Goal: Transaction & Acquisition: Book appointment/travel/reservation

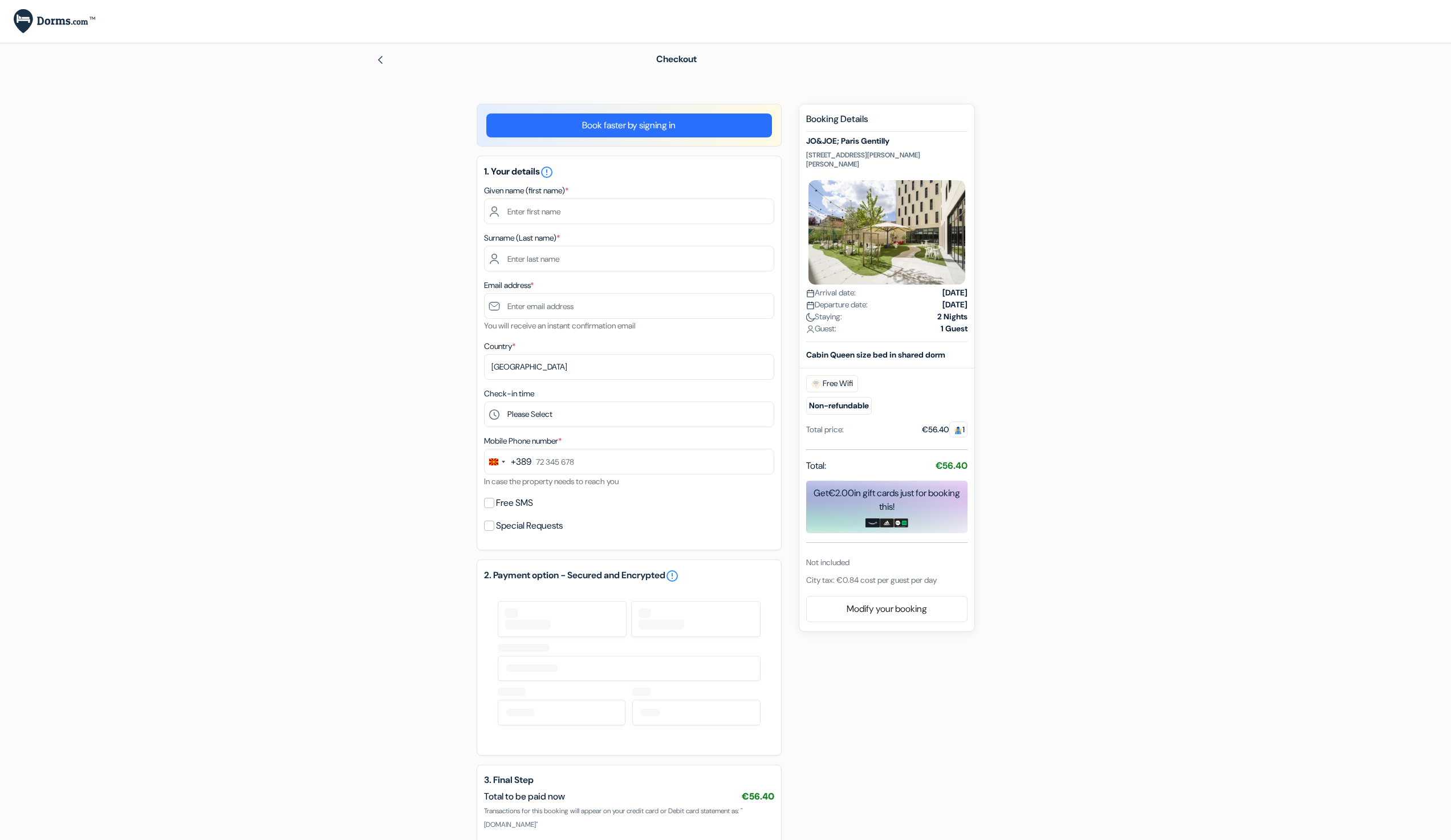
scroll to position [114, 0]
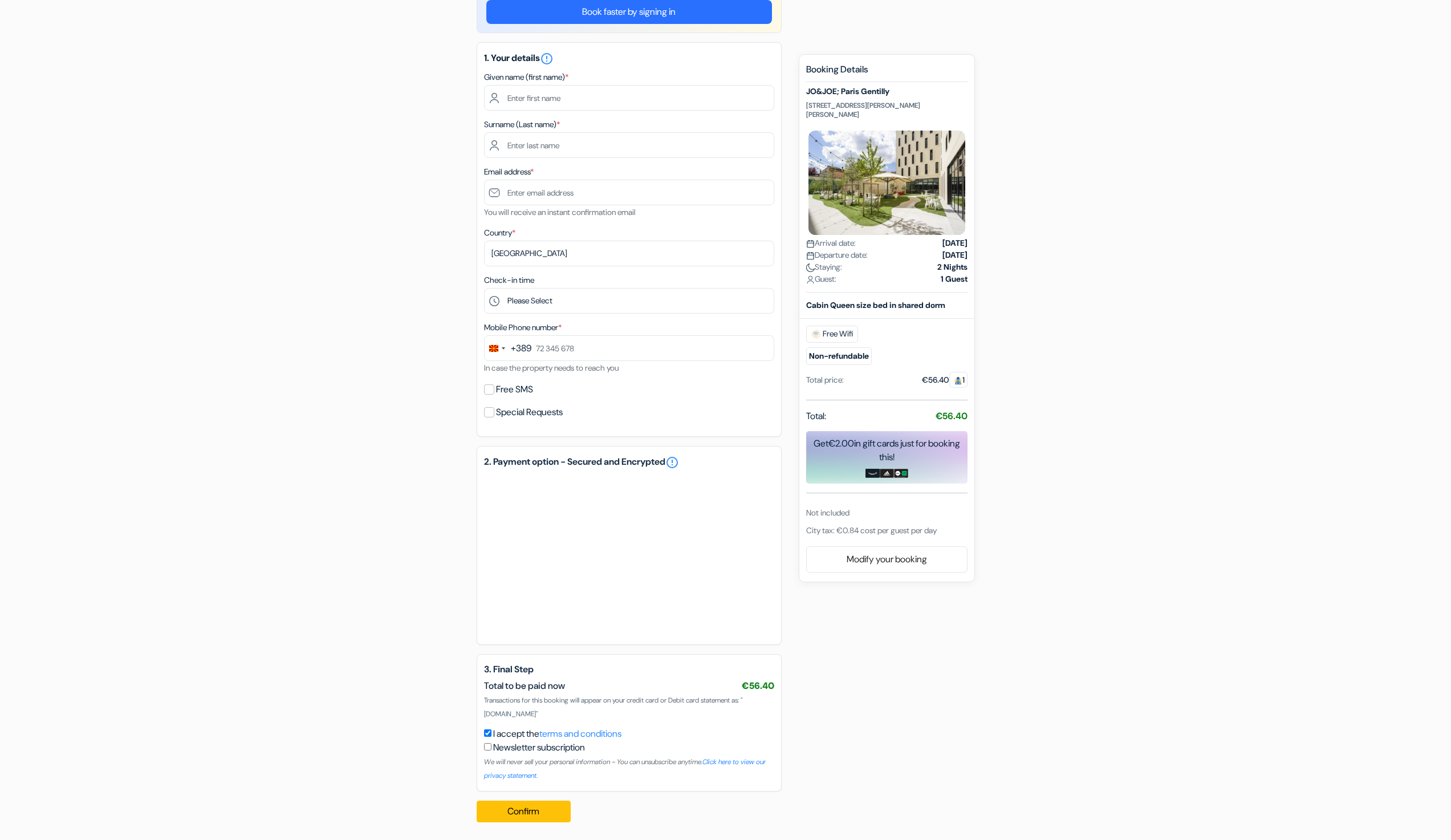
click at [585, 482] on div at bounding box center [629, 554] width 290 height 161
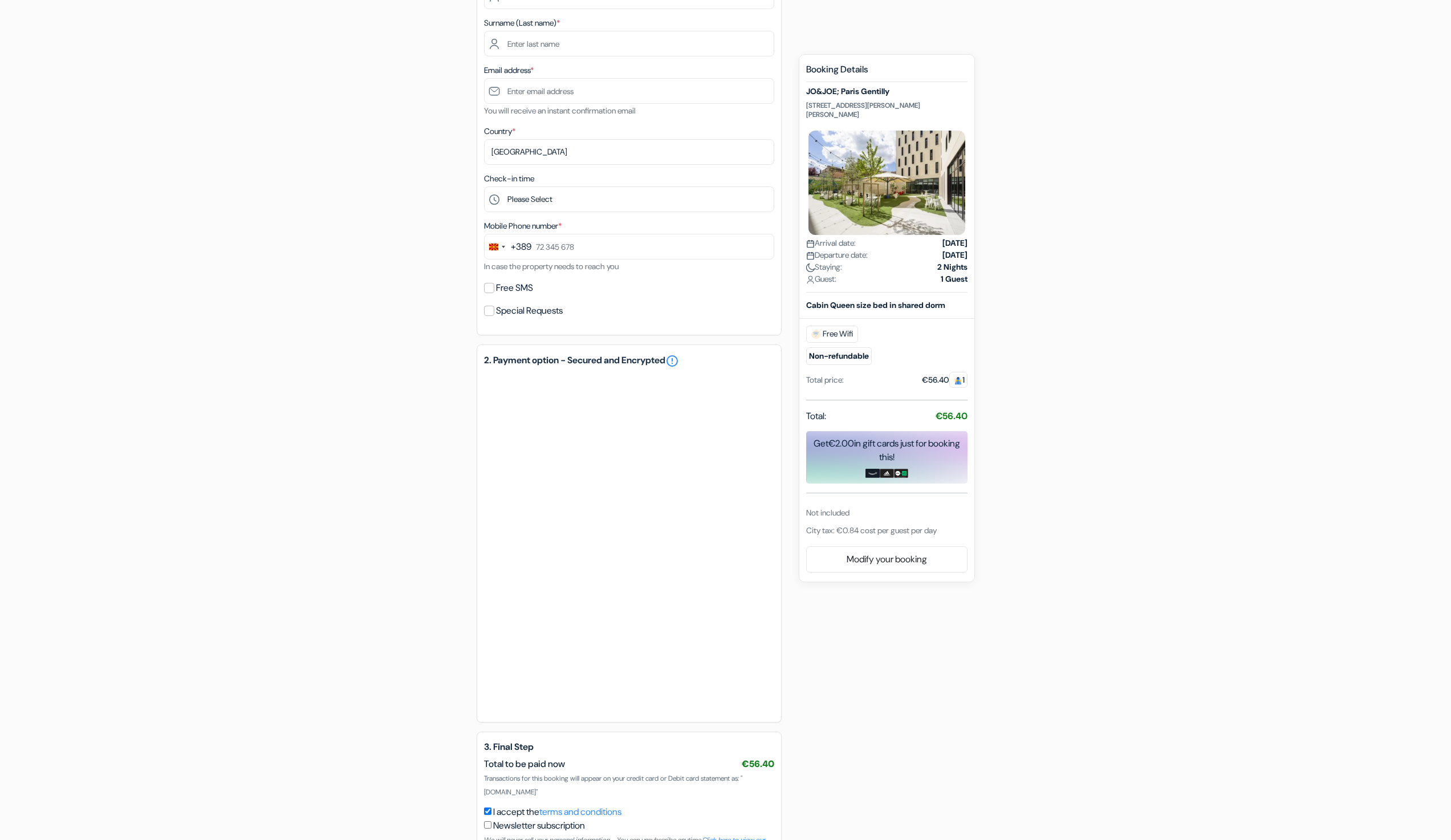
scroll to position [250, 0]
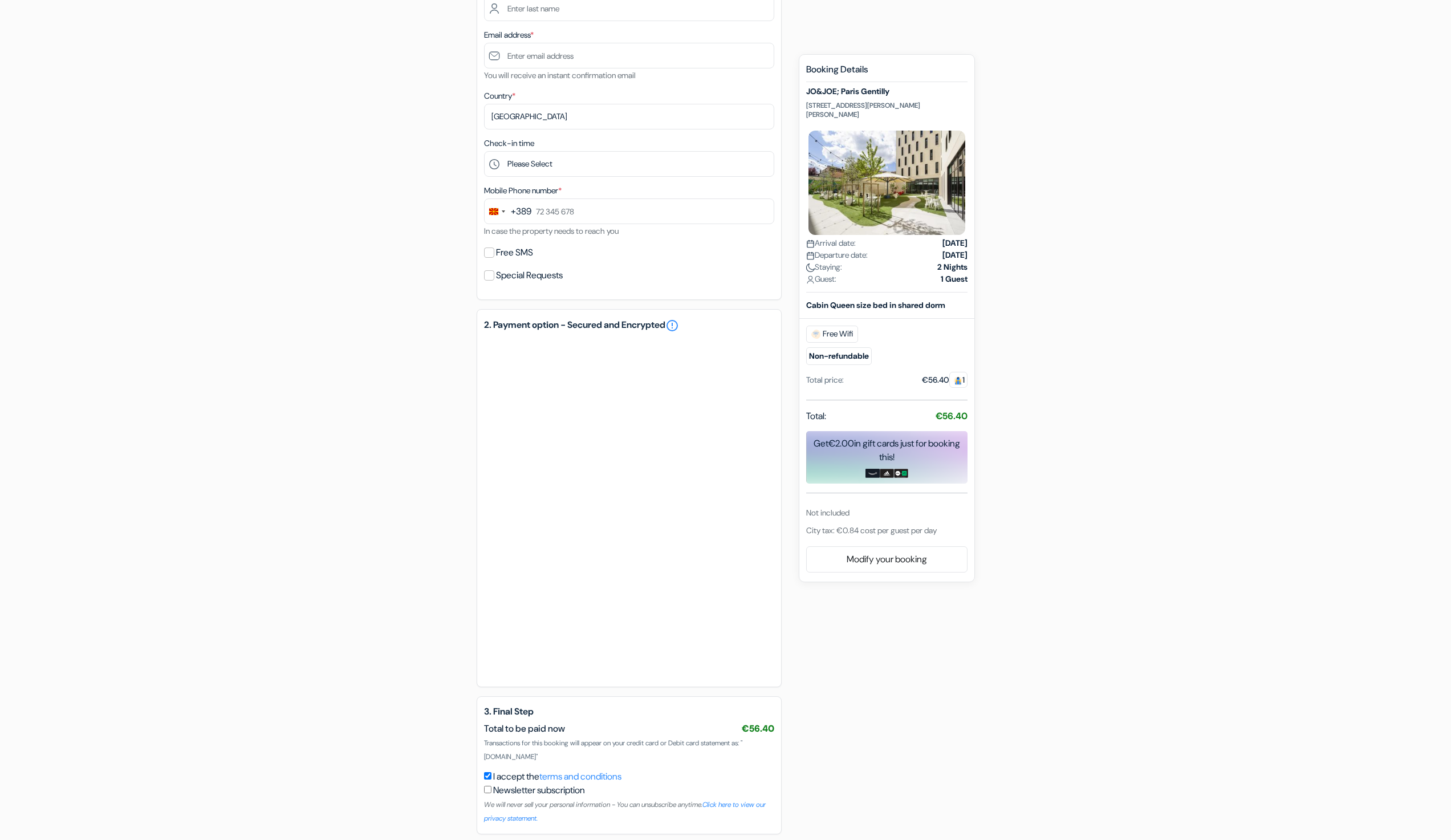
click at [1196, 346] on form "Checkout add_box JO&JOE; Paris Gentilly [STREET_ADDRESS][PERSON_NAME][PERSON_NA…" at bounding box center [726, 319] width 1451 height 1052
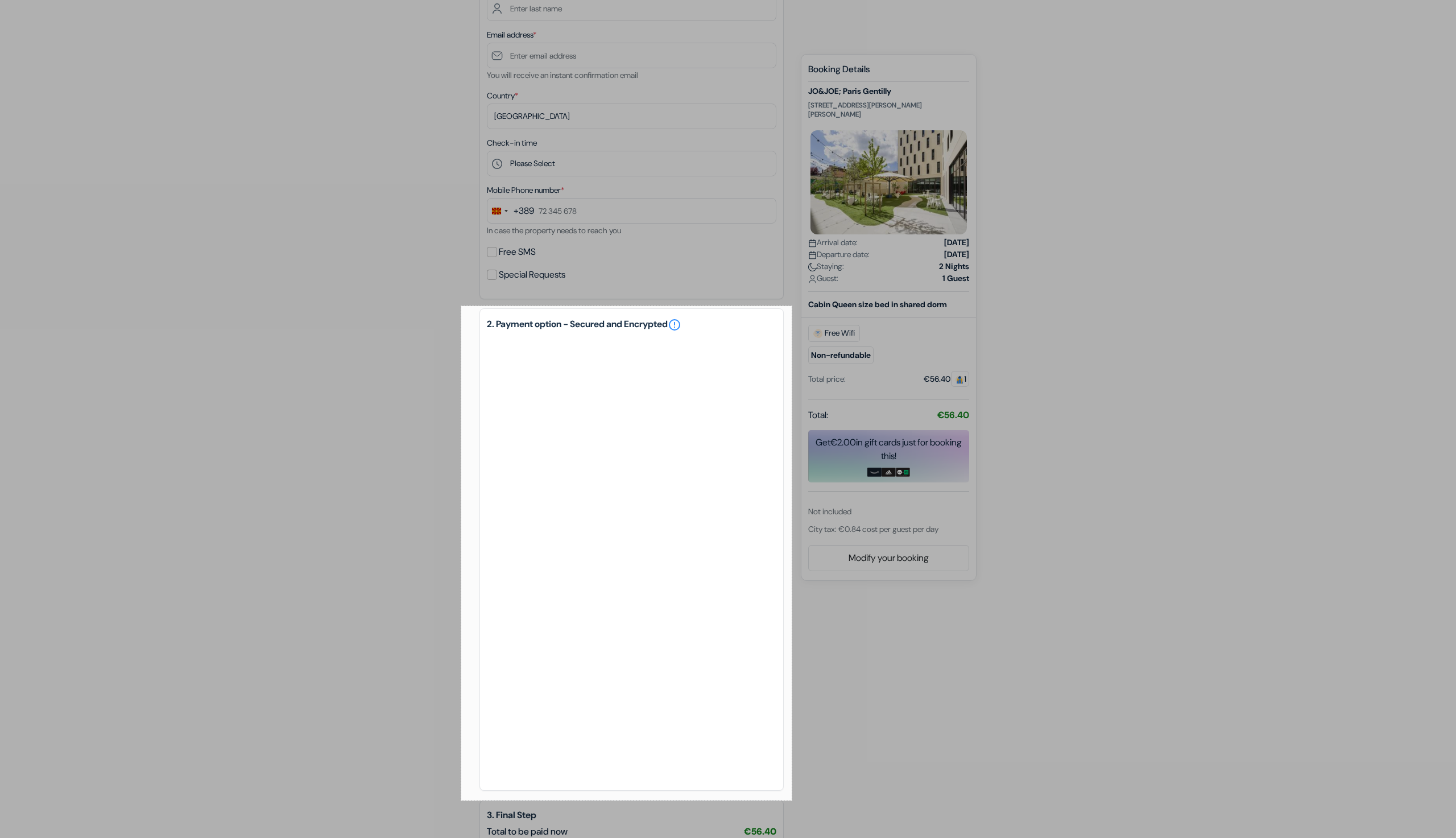
drag, startPoint x: 486, startPoint y: 349, endPoint x: 792, endPoint y: 800, distance: 545.0
click at [792, 800] on div "581 X 869" at bounding box center [728, 369] width 1456 height 1238
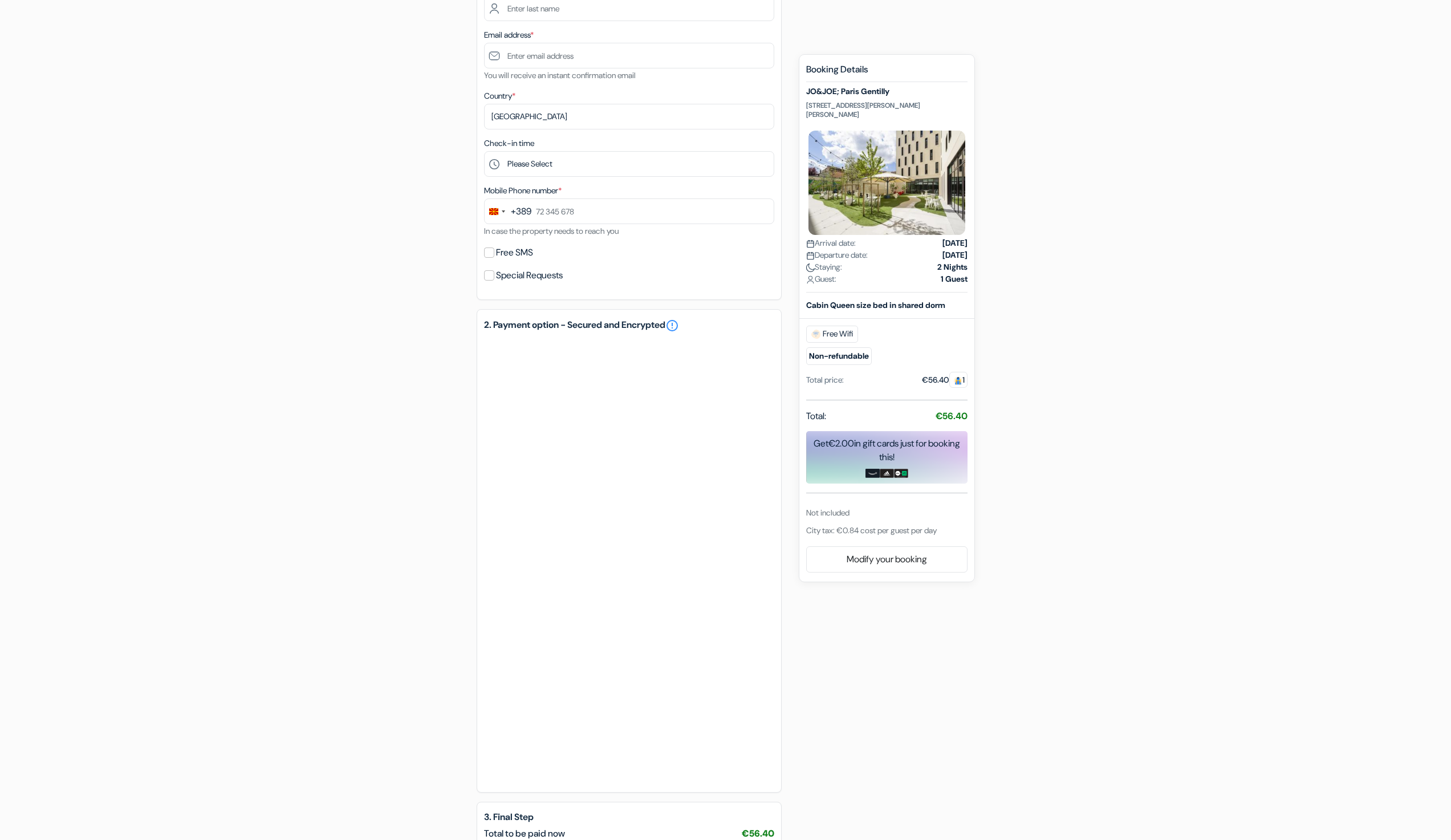
click at [1221, 210] on form "Checkout add_box JO&JOE; Paris Gentilly [STREET_ADDRESS][PERSON_NAME][PERSON_NA…" at bounding box center [726, 372] width 1451 height 1158
